Goal: Information Seeking & Learning: Learn about a topic

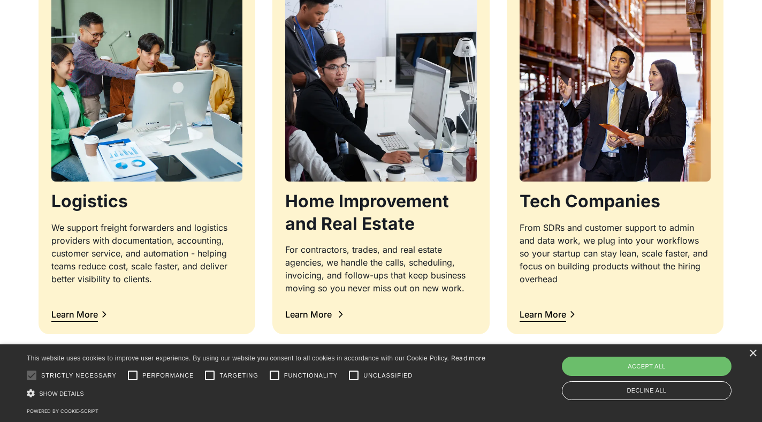
scroll to position [1127, 0]
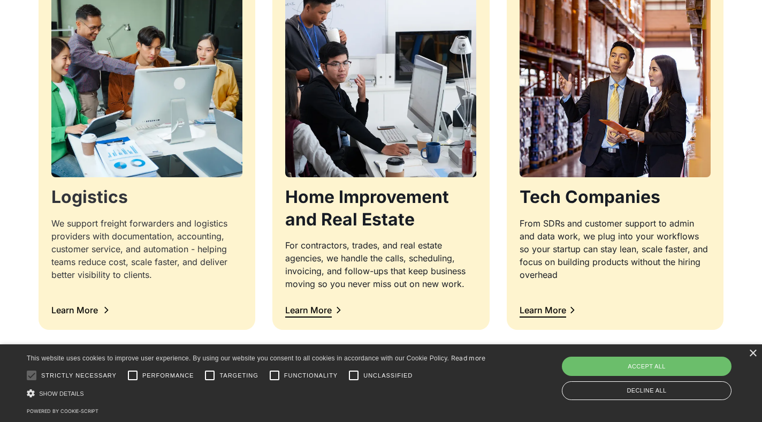
click at [132, 126] on img at bounding box center [147, 81] width 201 height 201
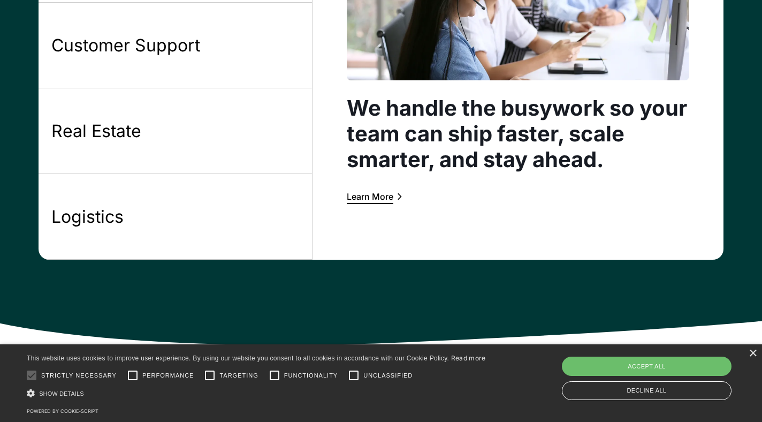
scroll to position [1047, 0]
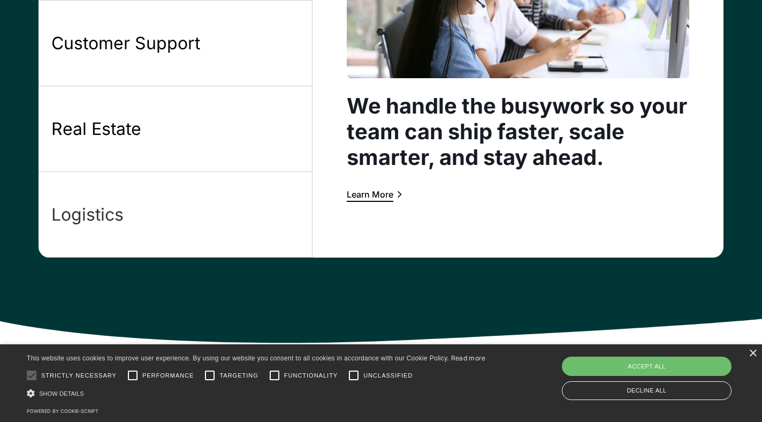
click at [161, 191] on link "Logistics" at bounding box center [176, 215] width 274 height 86
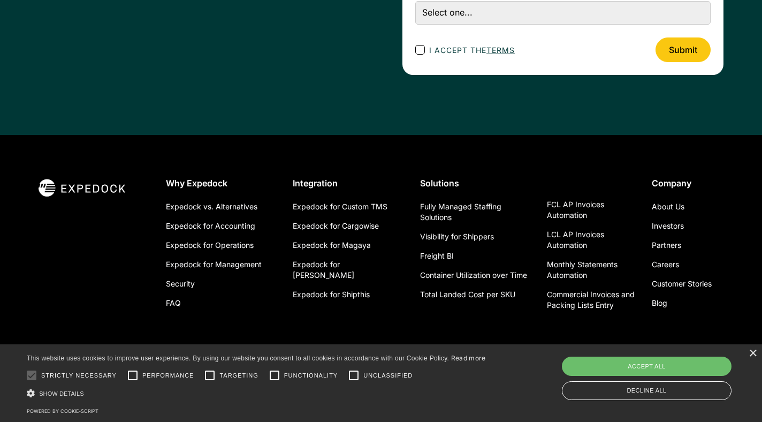
scroll to position [2970, 0]
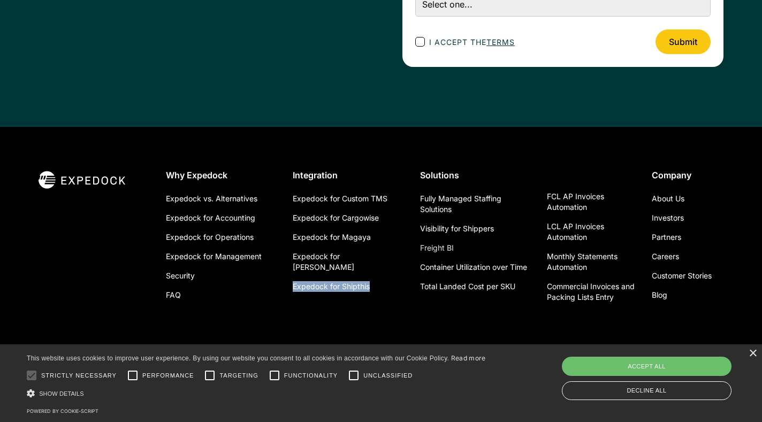
click at [440, 248] on link "Freight BI" at bounding box center [437, 247] width 34 height 19
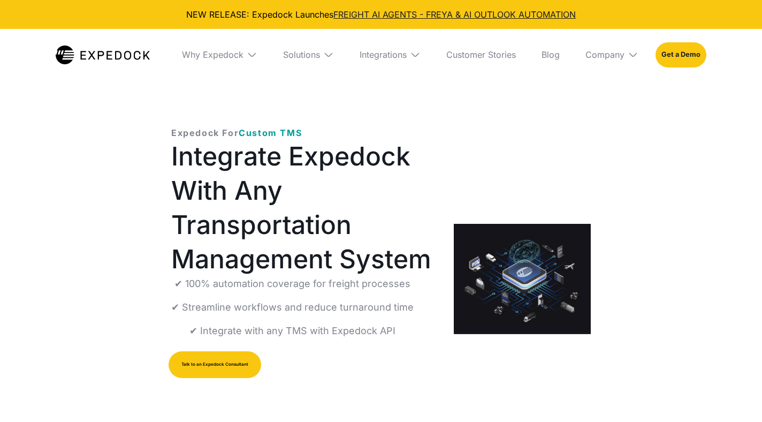
select select
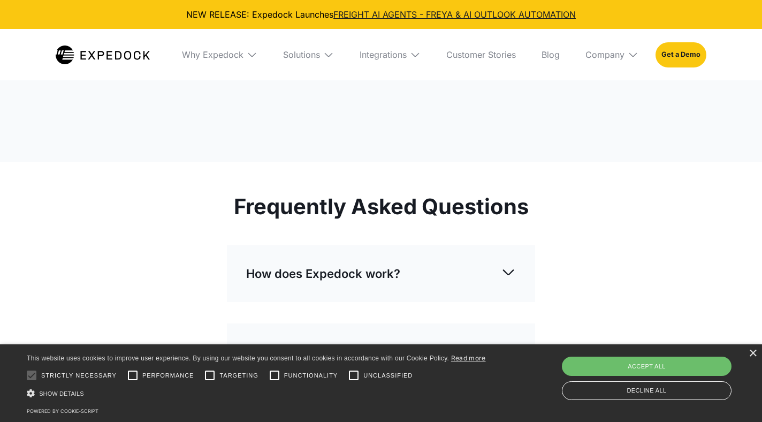
scroll to position [2330, 0]
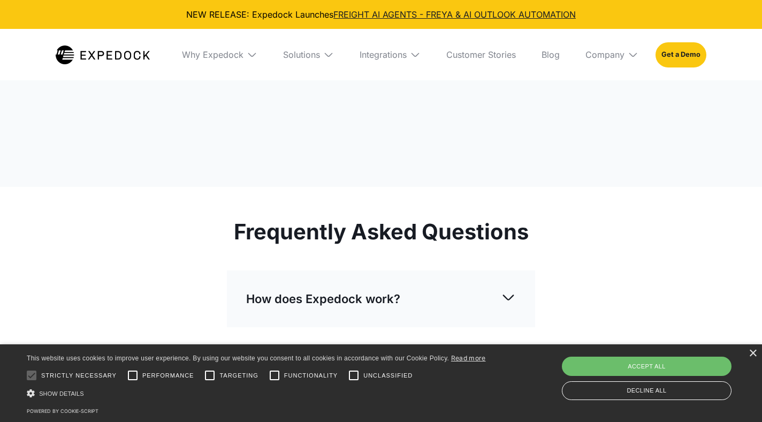
click at [386, 78] on link "View Our API Documentation ->" at bounding box center [381, 63] width 147 height 27
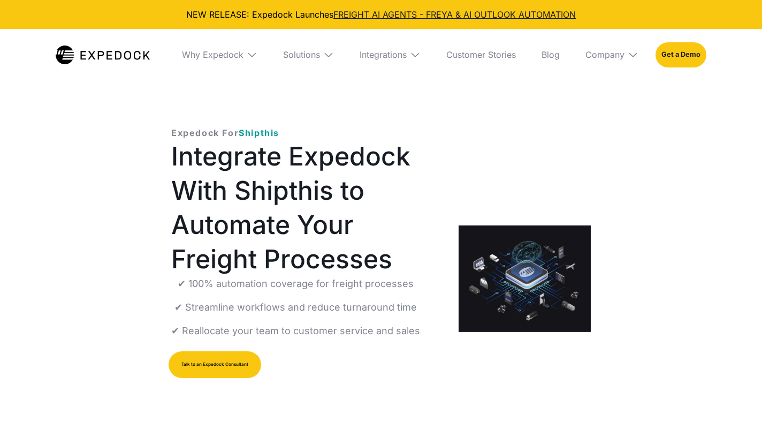
select select
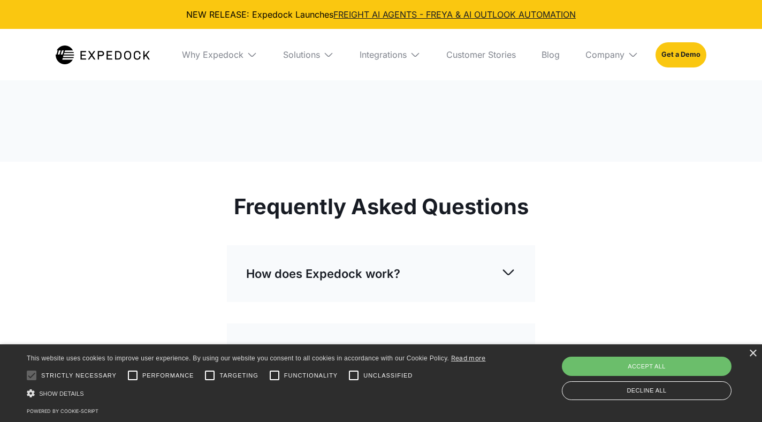
scroll to position [2289, 0]
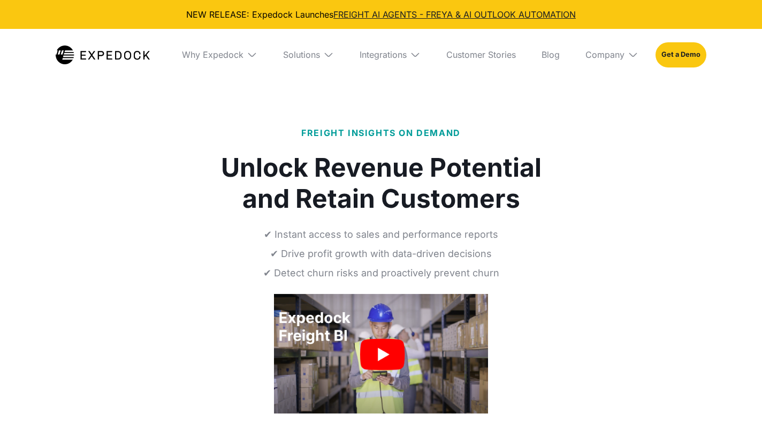
select select
